Goal: Entertainment & Leisure: Consume media (video, audio)

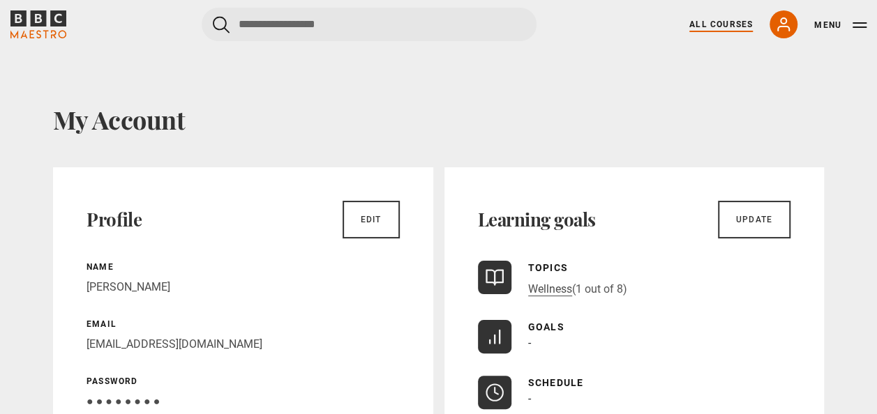
click at [734, 20] on link "All Courses" at bounding box center [720, 24] width 63 height 13
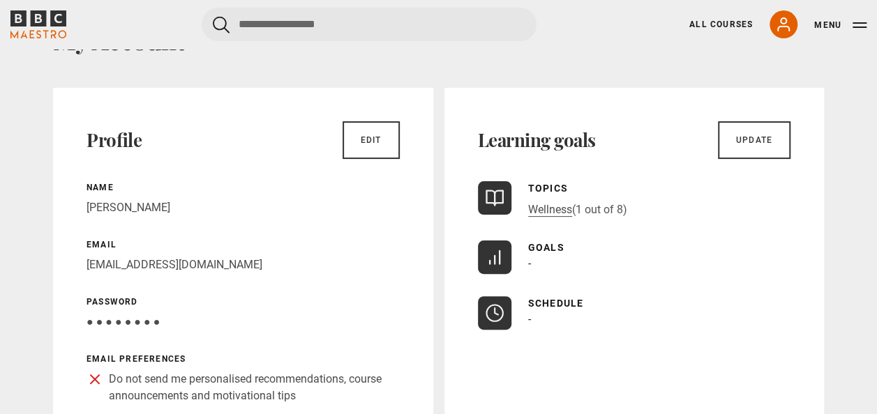
scroll to position [209, 0]
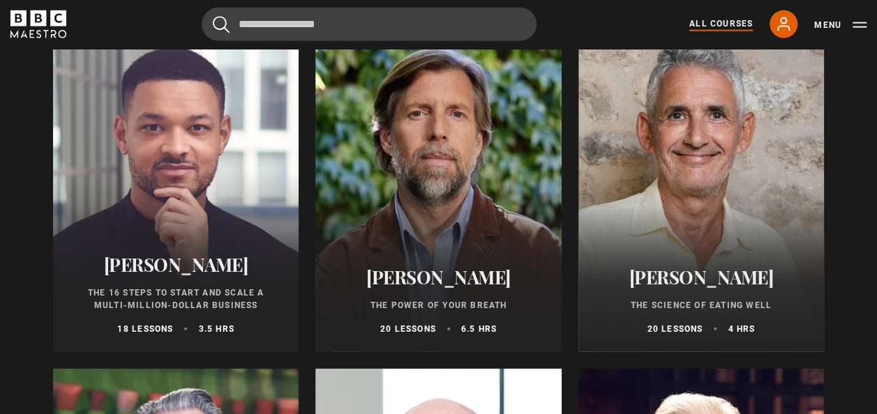
scroll to position [1674, 0]
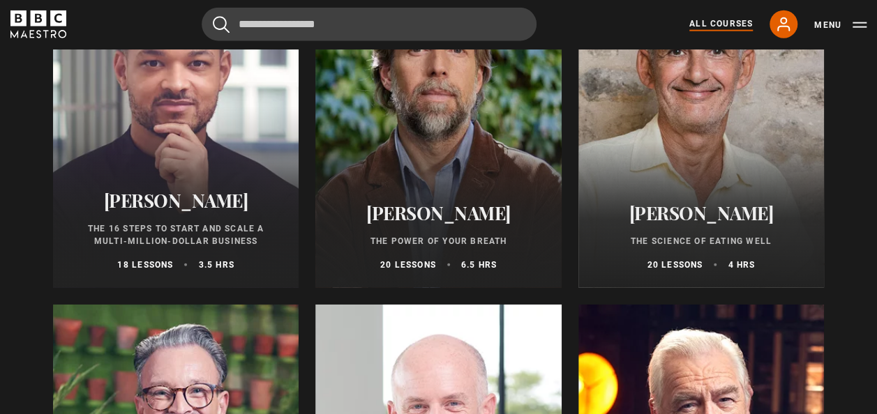
click at [442, 218] on h2 "[PERSON_NAME]" at bounding box center [438, 213] width 212 height 22
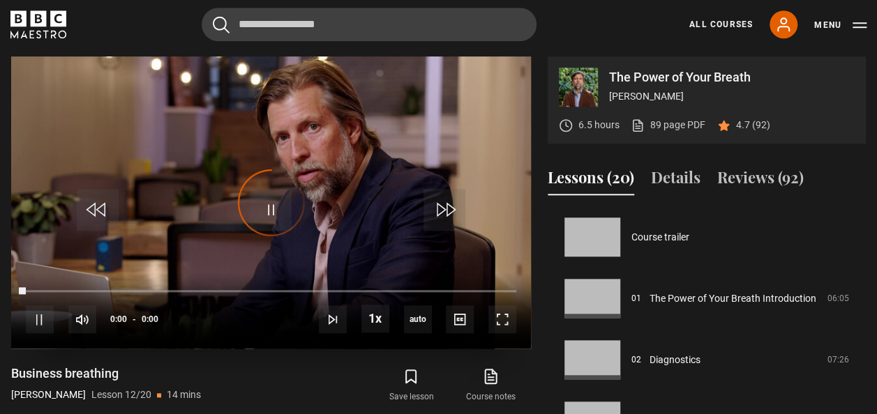
scroll to position [675, 0]
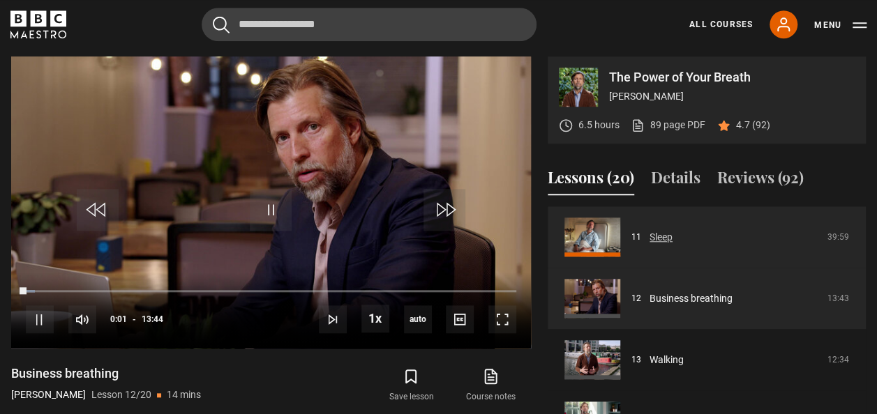
click at [655, 232] on link "Sleep" at bounding box center [661, 237] width 23 height 15
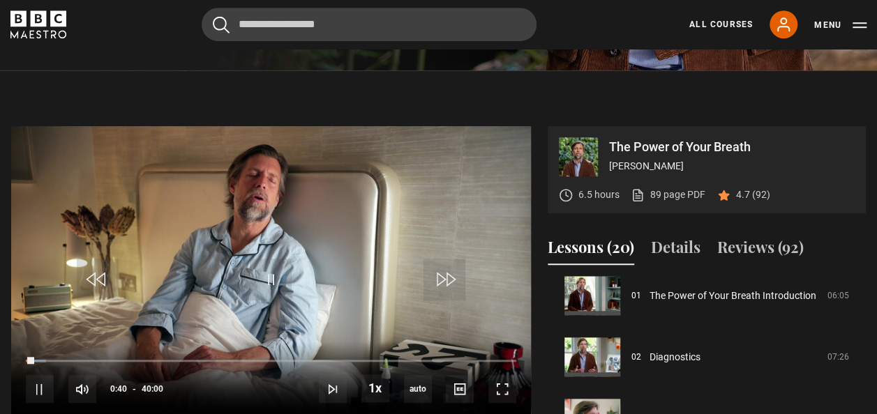
scroll to position [140, 0]
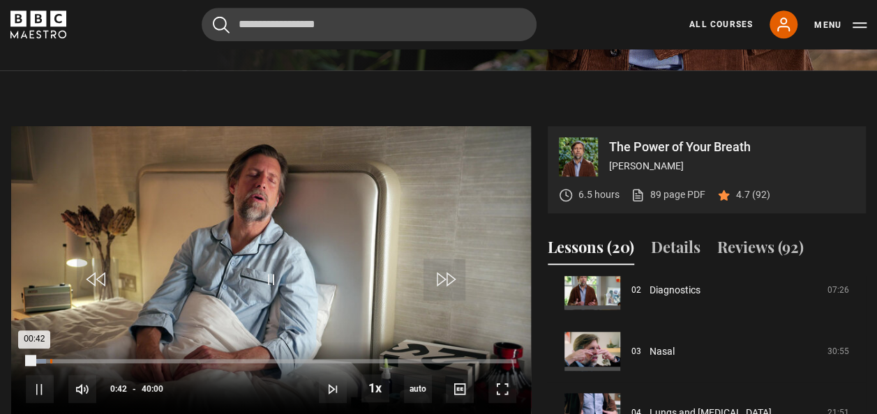
click at [50, 359] on div "Loaded : 4.17% 01:59 00:42" at bounding box center [271, 361] width 490 height 4
click at [73, 360] on div "Loaded : 8.54% 03:45 02:23" at bounding box center [271, 361] width 490 height 4
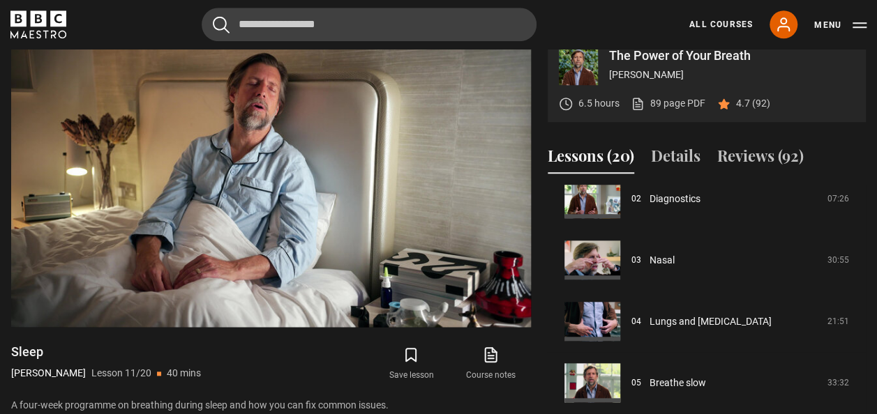
scroll to position [560, 0]
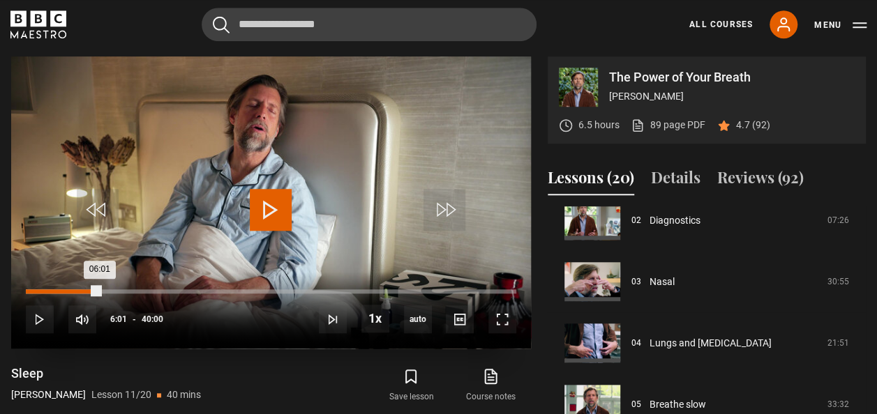
click at [99, 290] on div "Loaded : 15.21% 06:01 06:01" at bounding box center [271, 292] width 490 height 4
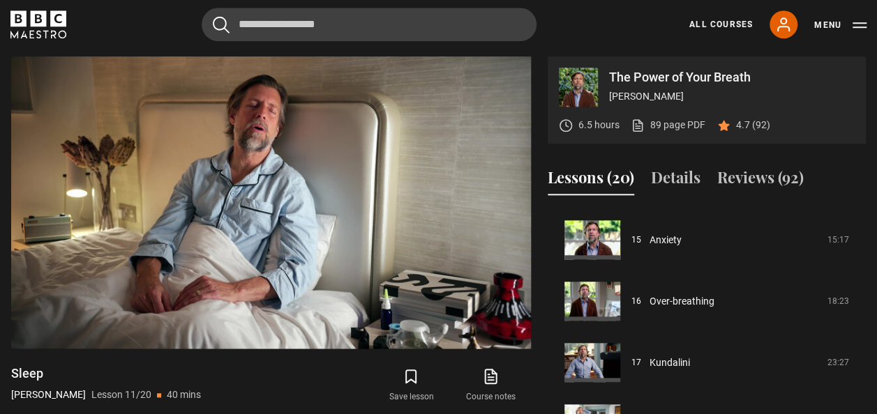
scroll to position [630, 0]
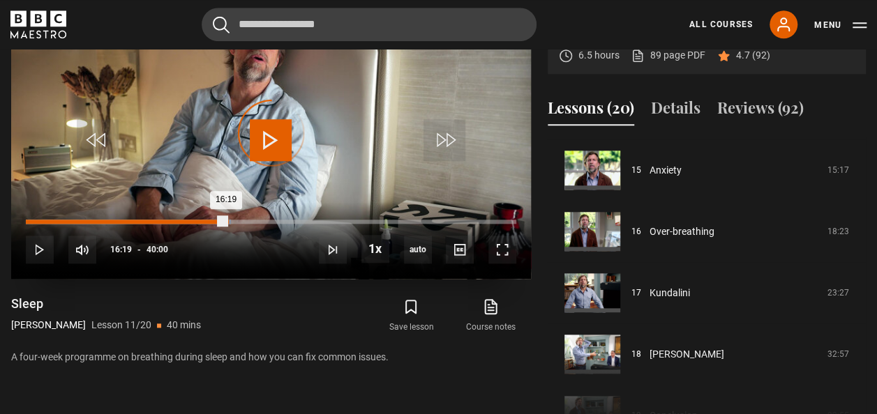
click at [226, 221] on div "Loaded : 41.88% 16:23 16:19" at bounding box center [271, 222] width 490 height 4
click at [233, 220] on div "16:53" at bounding box center [234, 222] width 2 height 4
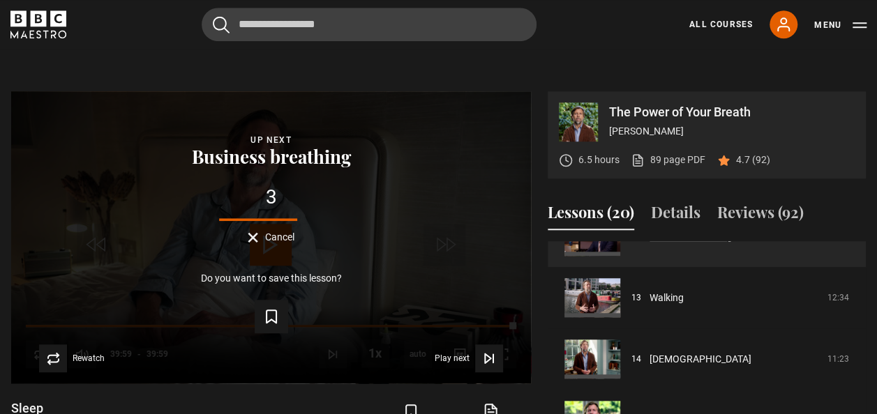
scroll to position [779, 0]
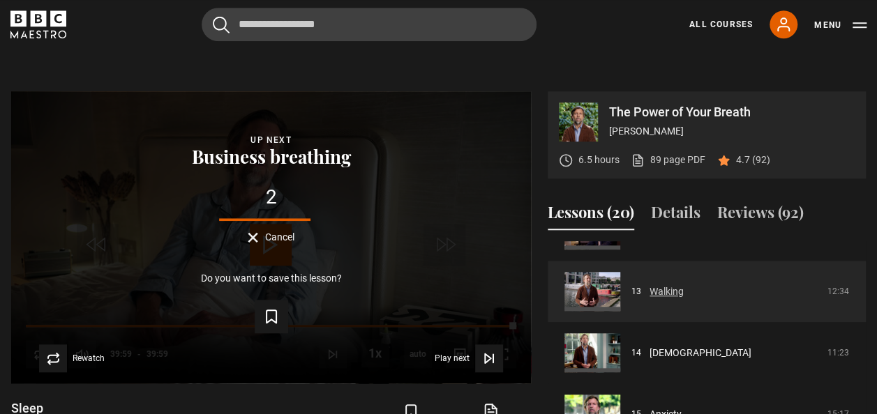
click at [658, 292] on link "Walking" at bounding box center [667, 292] width 34 height 15
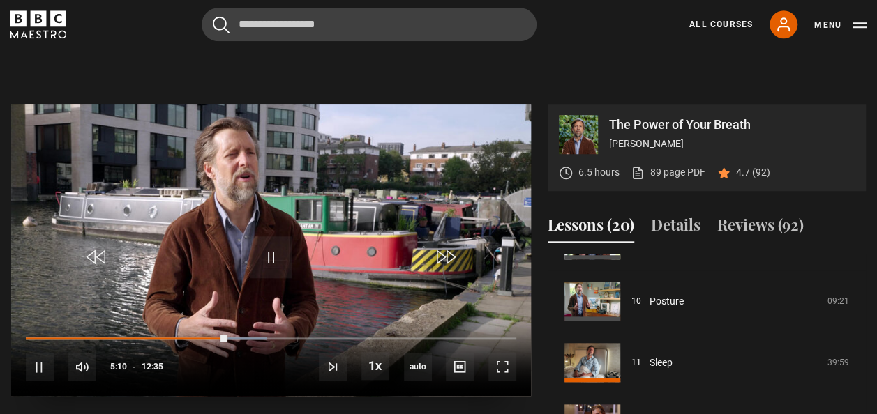
scroll to position [583, 0]
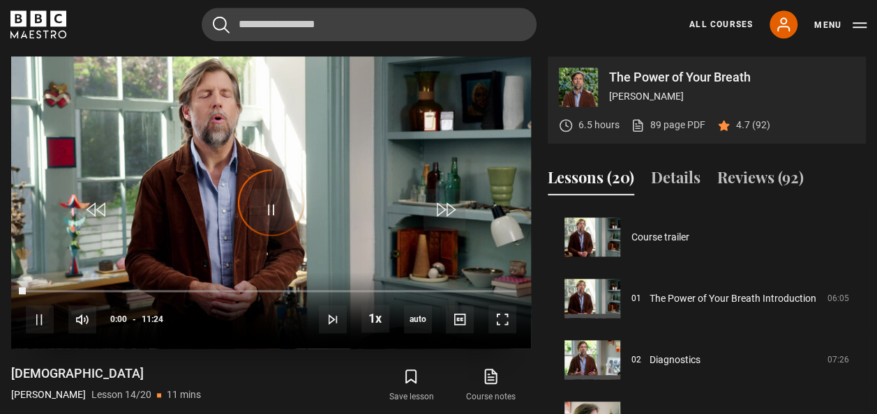
scroll to position [798, 0]
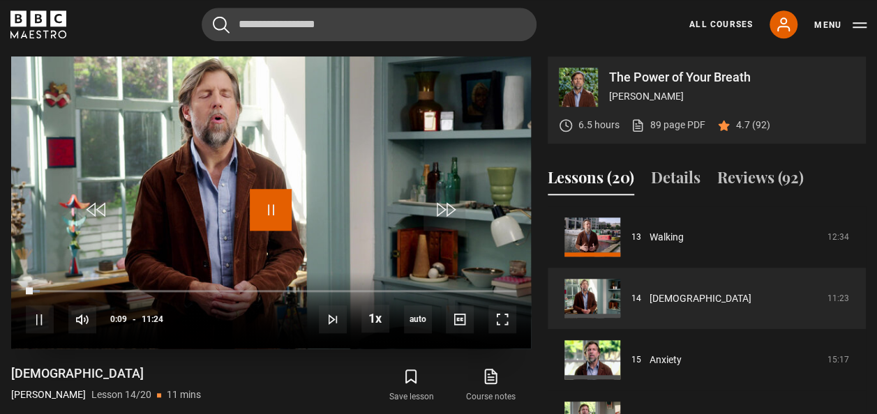
click at [261, 217] on span "Video Player" at bounding box center [271, 210] width 42 height 42
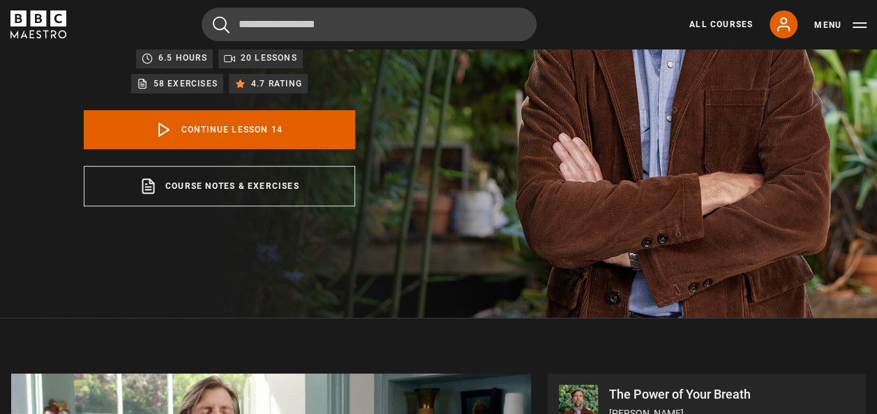
scroll to position [0, 0]
